Goal: Register for event/course

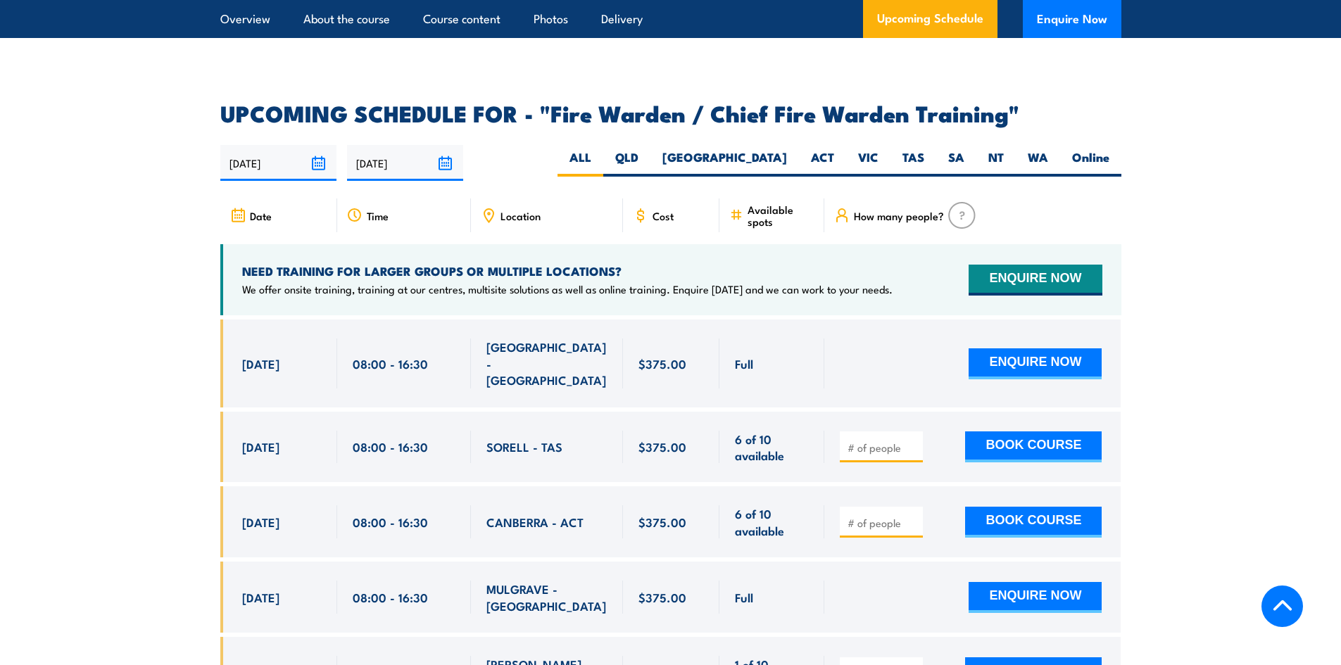
scroll to position [2393, 0]
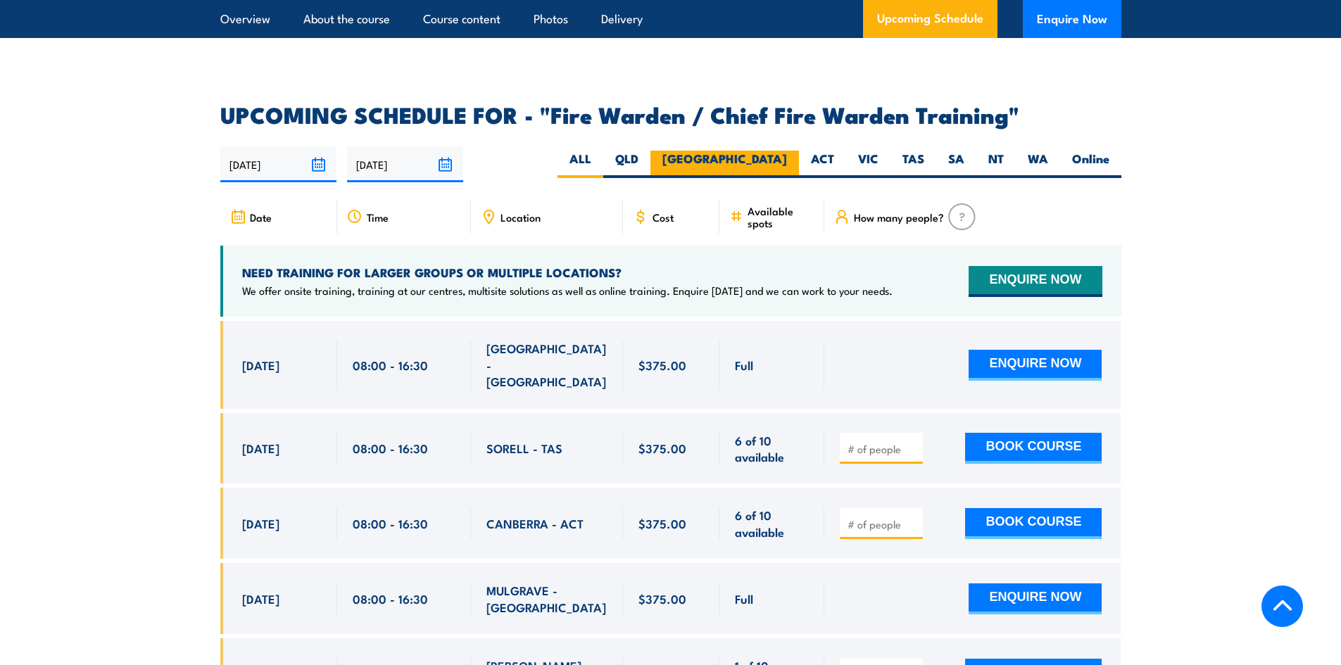
click at [770, 156] on label "[GEOGRAPHIC_DATA]" at bounding box center [724, 164] width 148 height 27
click at [787, 156] on input "[GEOGRAPHIC_DATA]" at bounding box center [791, 155] width 9 height 9
radio input "true"
click at [769, 161] on label "[GEOGRAPHIC_DATA]" at bounding box center [724, 164] width 148 height 27
click at [787, 160] on input "[GEOGRAPHIC_DATA]" at bounding box center [791, 155] width 9 height 9
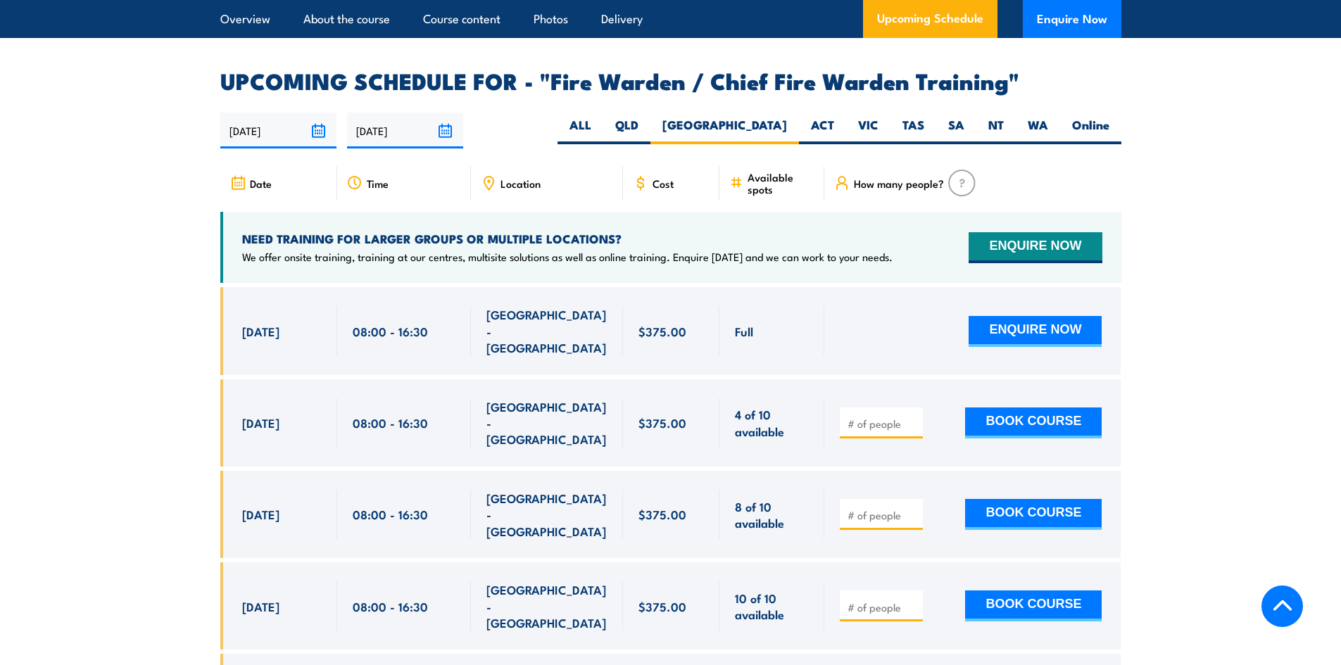
scroll to position [2422, 0]
